Goal: Information Seeking & Learning: Learn about a topic

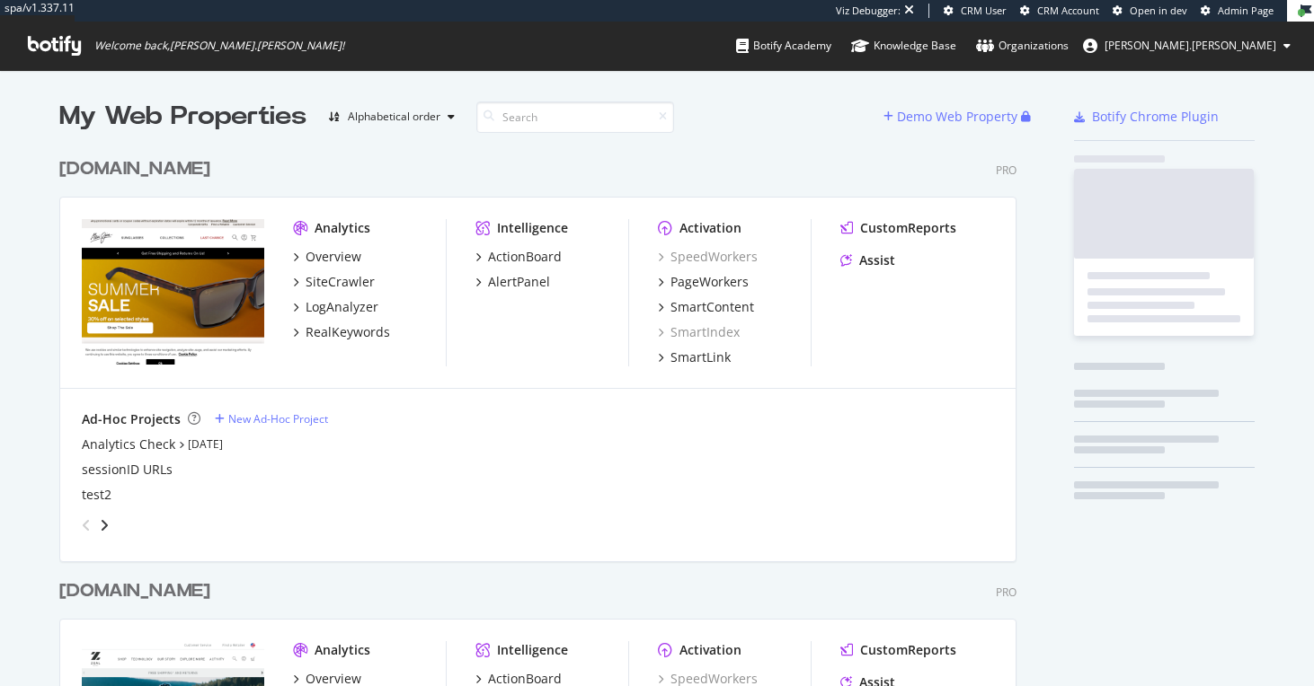
scroll to position [728, 961]
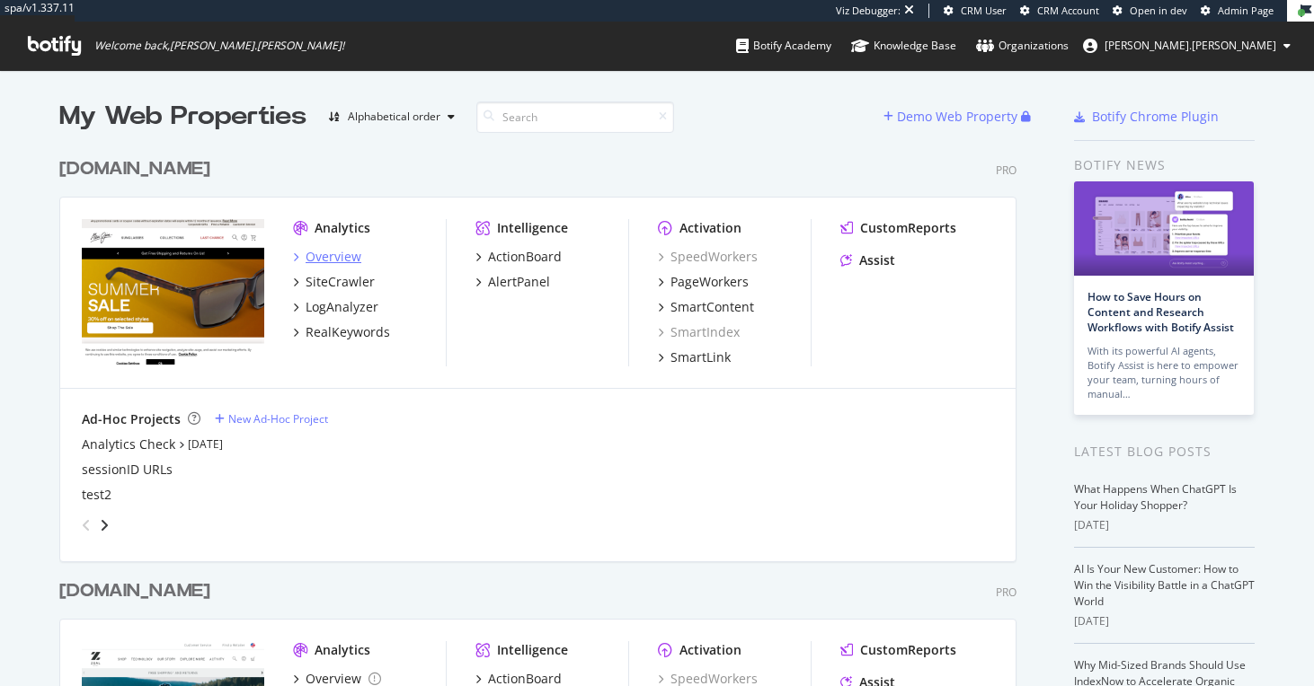
click at [336, 257] on div "Overview" at bounding box center [333, 257] width 56 height 18
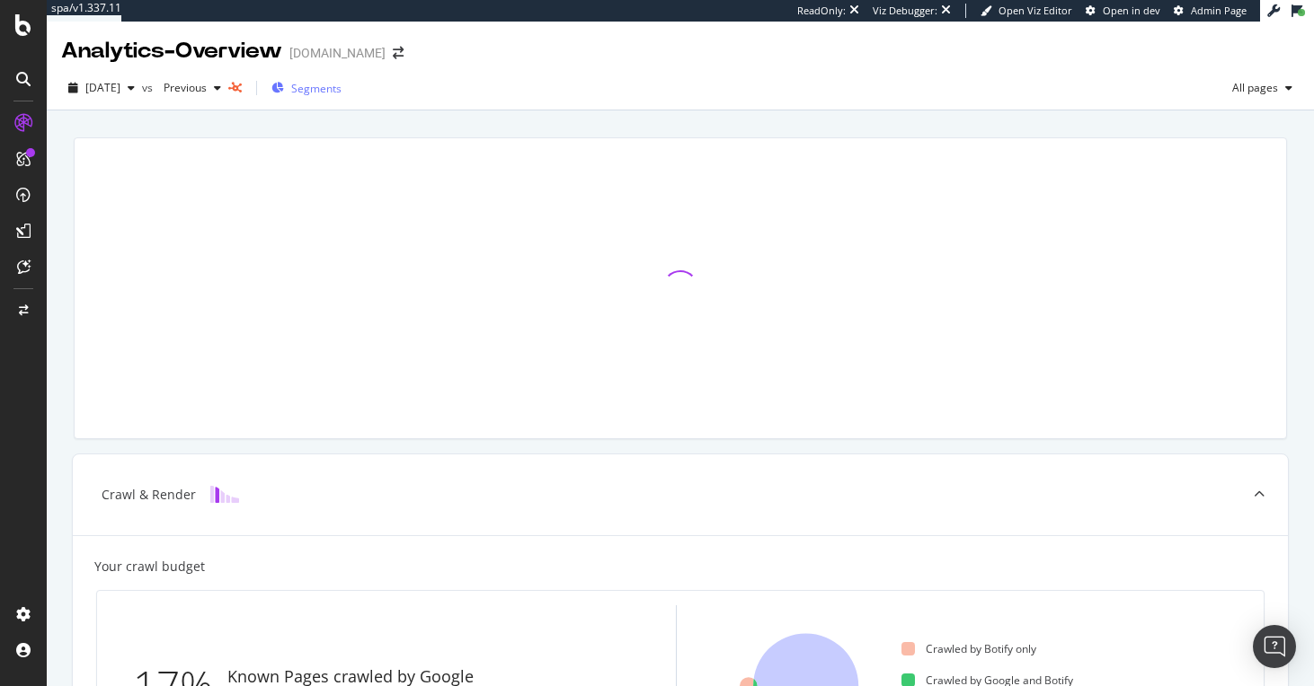
click at [341, 91] on span "Segments" at bounding box center [316, 88] width 50 height 15
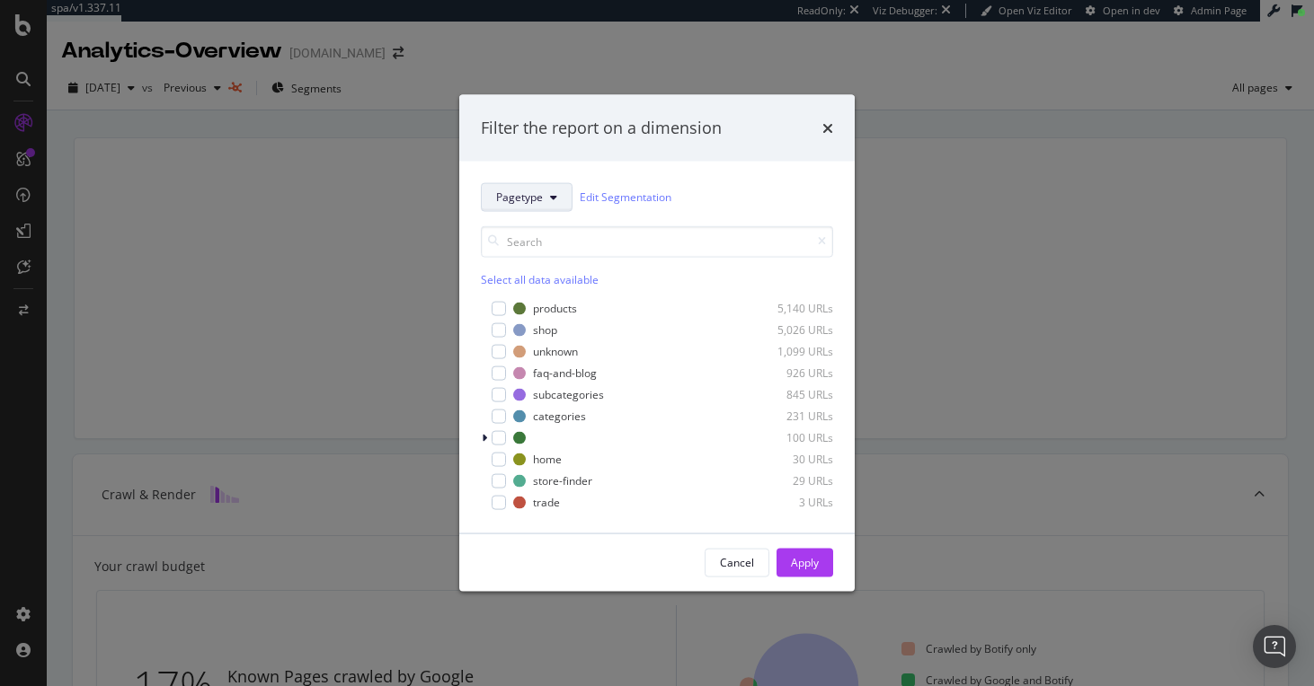
click at [539, 204] on span "Pagetype" at bounding box center [519, 197] width 47 height 15
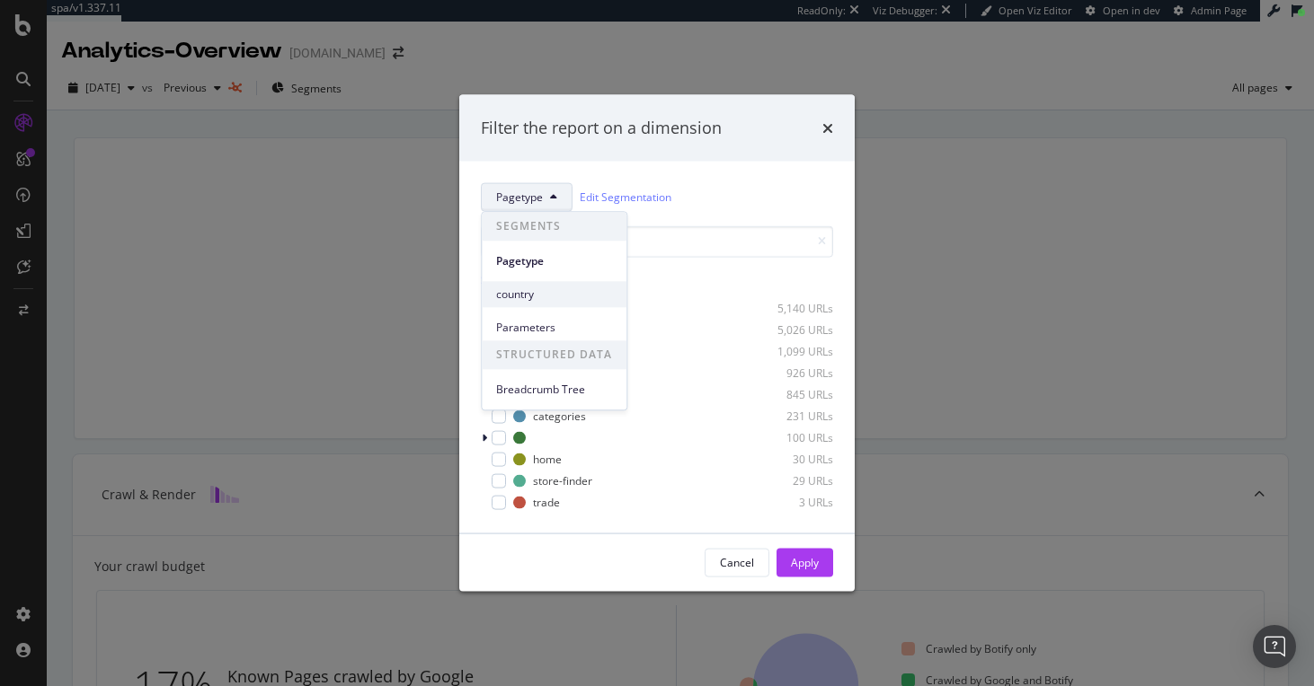
click at [538, 289] on span "country" at bounding box center [554, 295] width 116 height 16
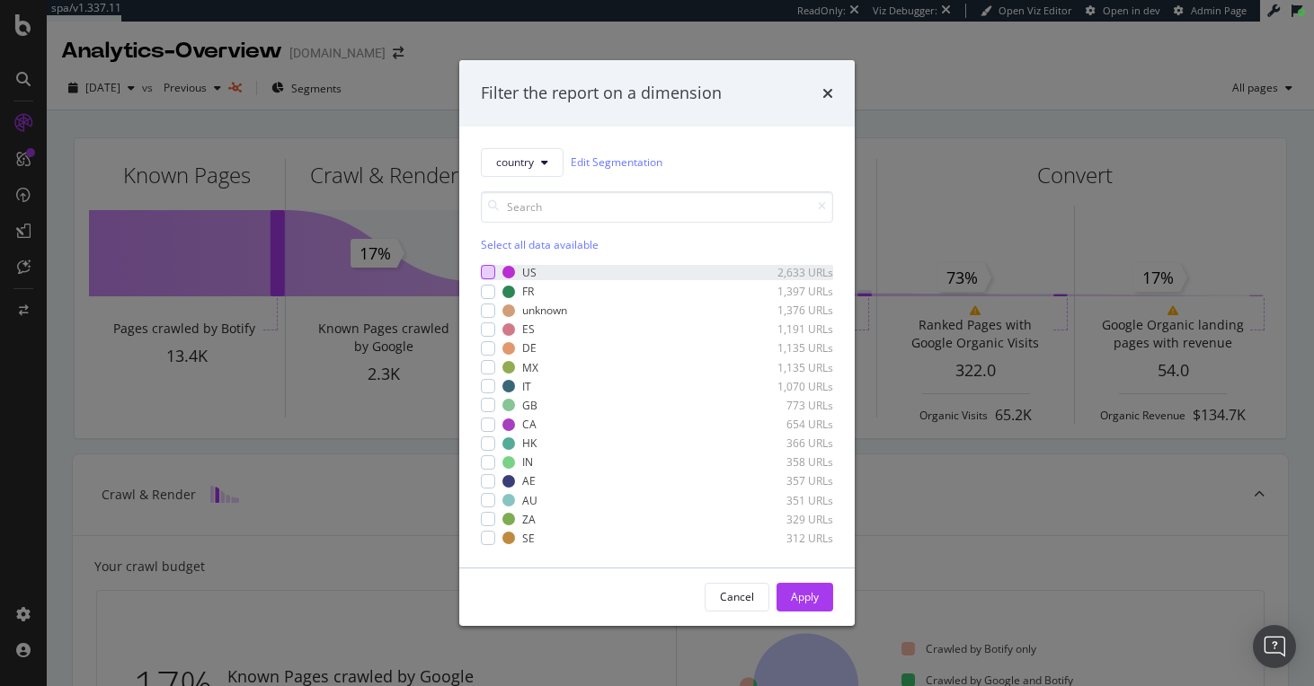
click at [487, 272] on div "modal" at bounding box center [488, 272] width 14 height 14
click at [481, 270] on div "modal" at bounding box center [488, 272] width 14 height 14
click at [487, 305] on div "modal" at bounding box center [488, 311] width 14 height 14
click at [798, 600] on div "Apply" at bounding box center [805, 596] width 28 height 15
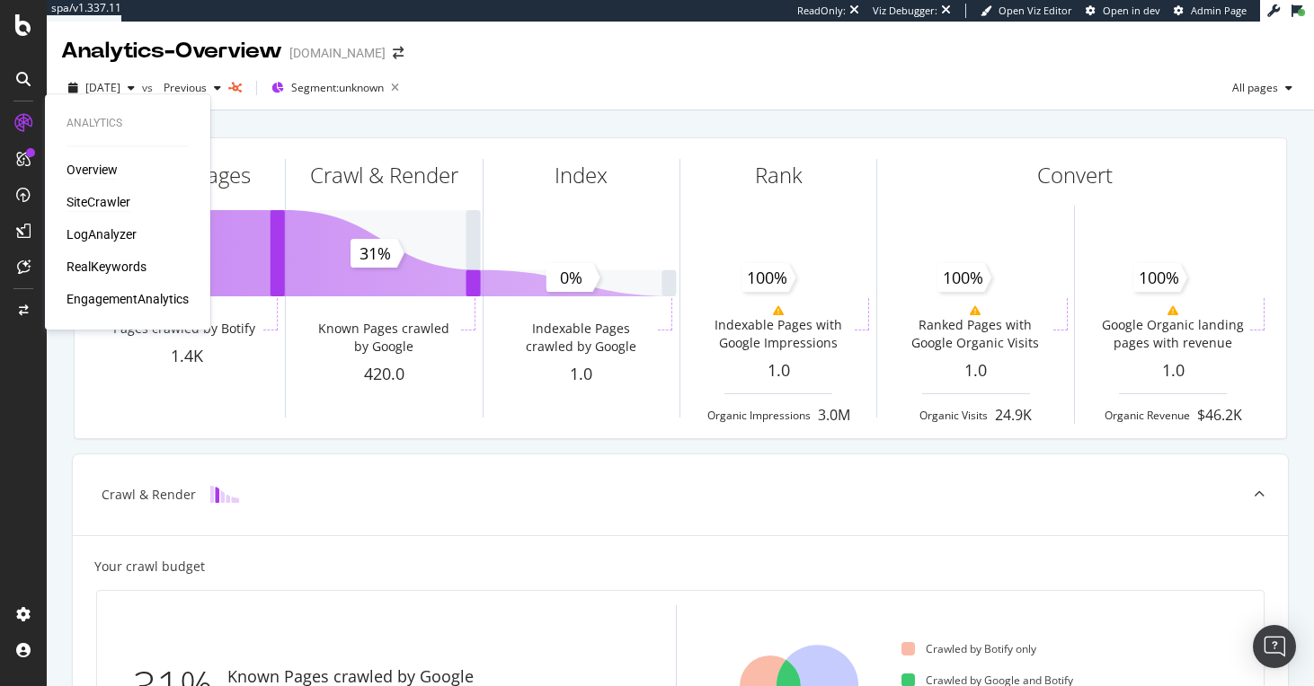
click at [93, 199] on div "SiteCrawler" at bounding box center [98, 202] width 64 height 18
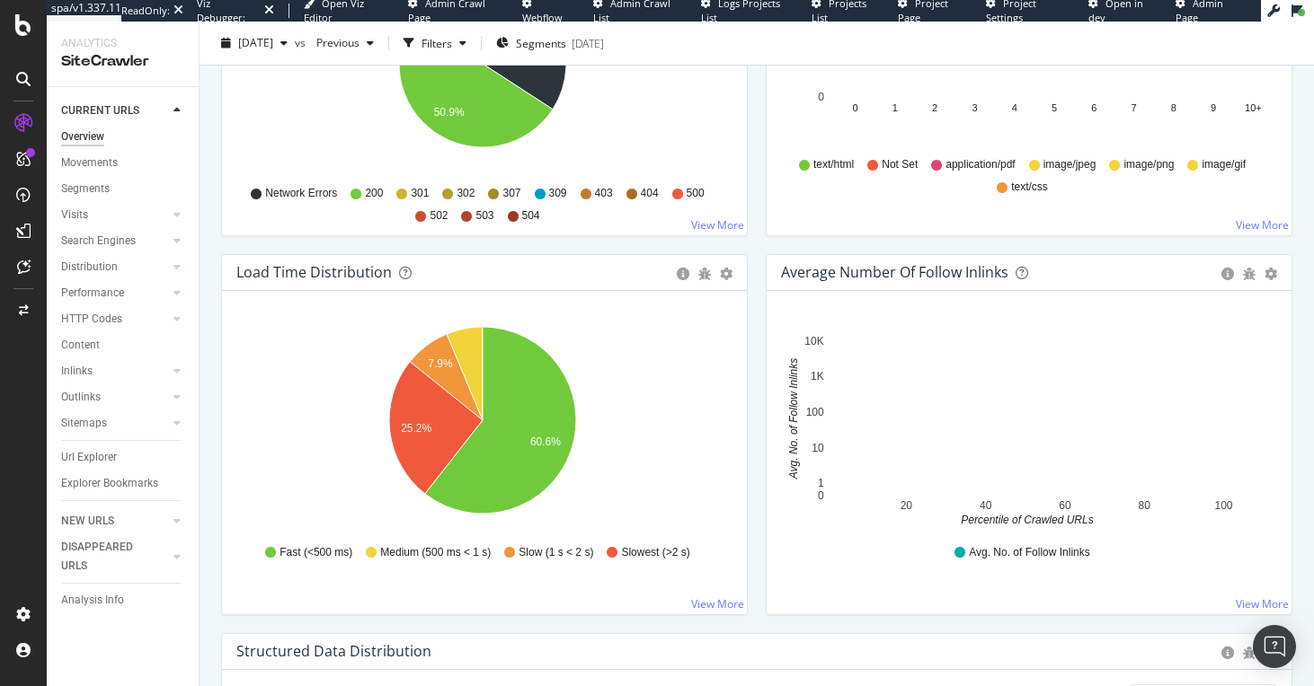
scroll to position [593, 0]
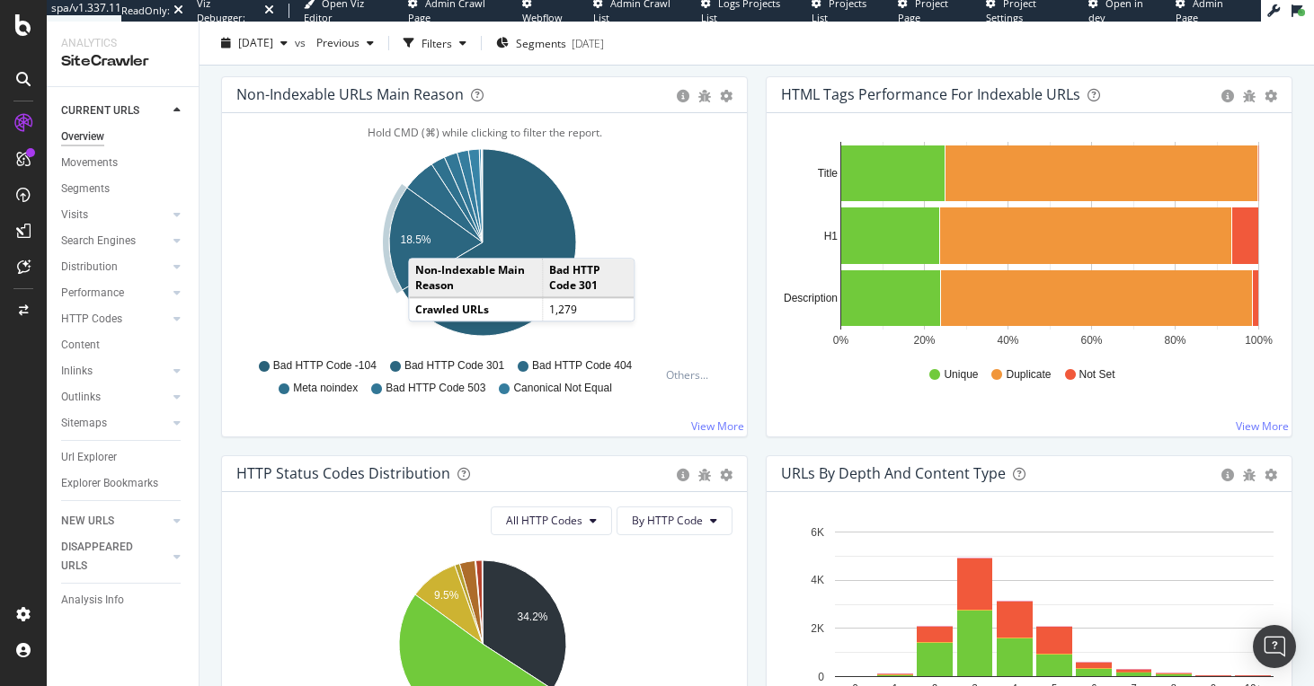
click at [426, 238] on text "18.5%" at bounding box center [415, 240] width 31 height 13
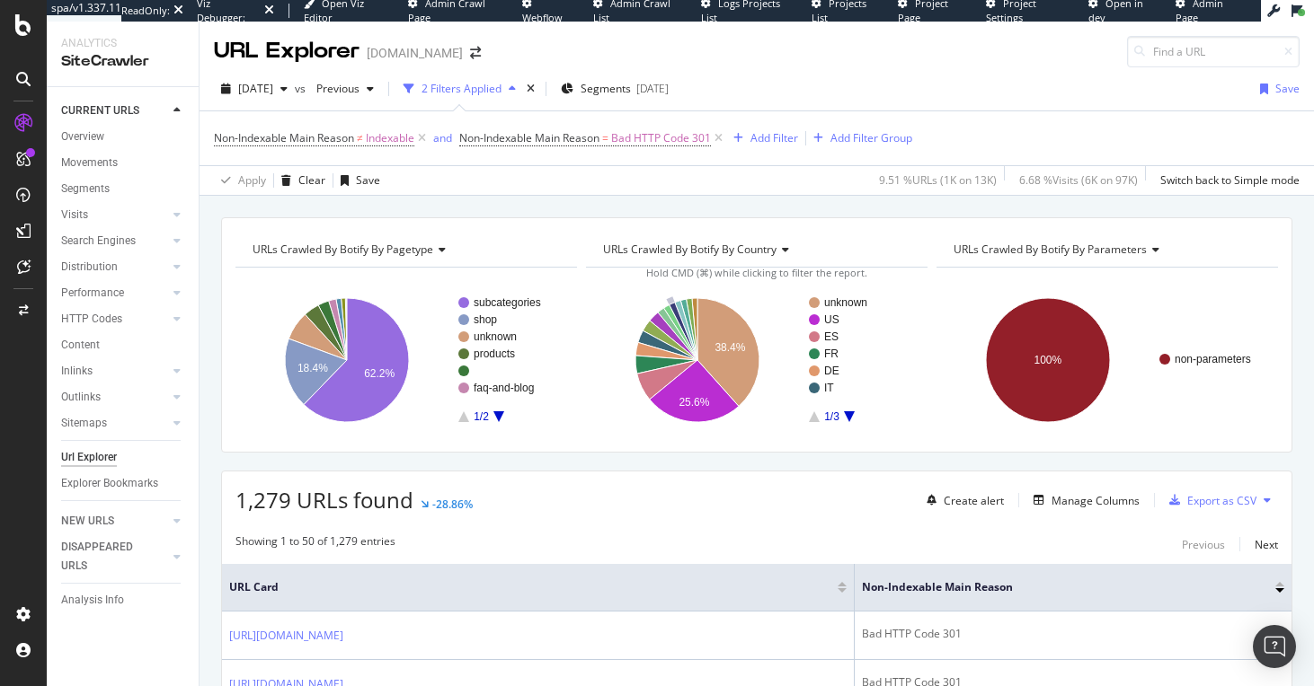
scroll to position [382, 0]
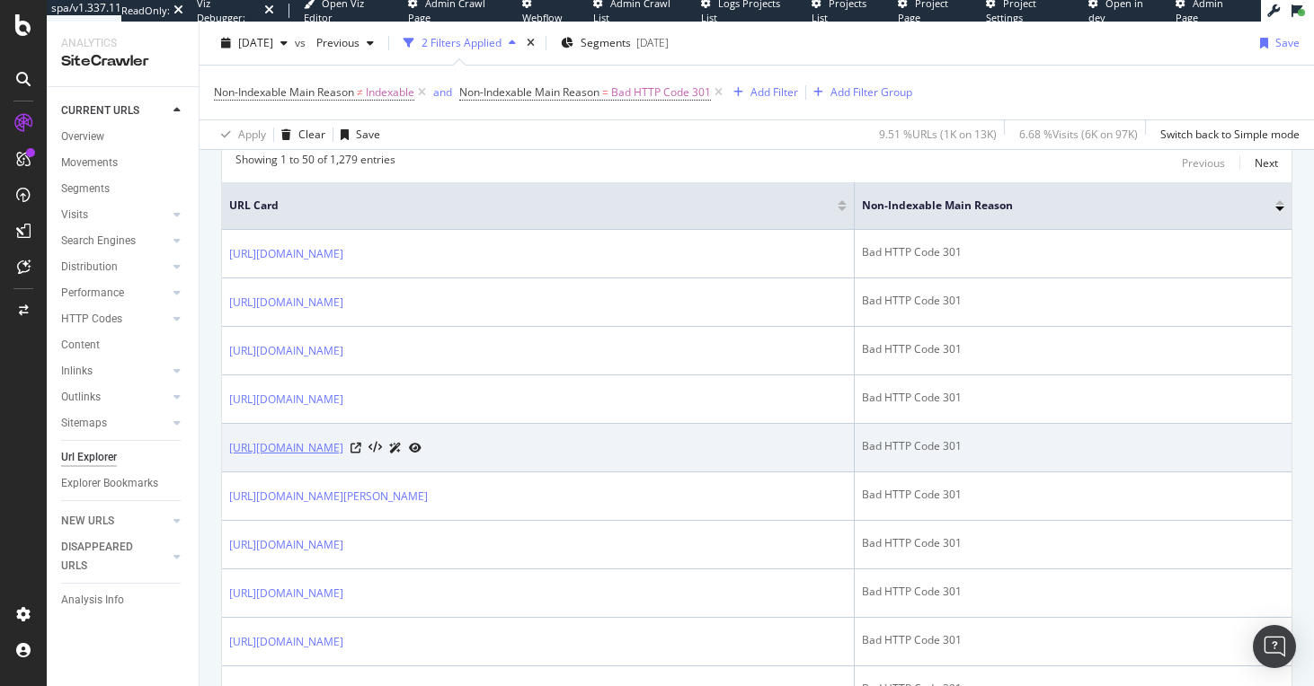
click at [343, 445] on link "[URL][DOMAIN_NAME]" at bounding box center [286, 448] width 114 height 18
